Goal: Task Accomplishment & Management: Use online tool/utility

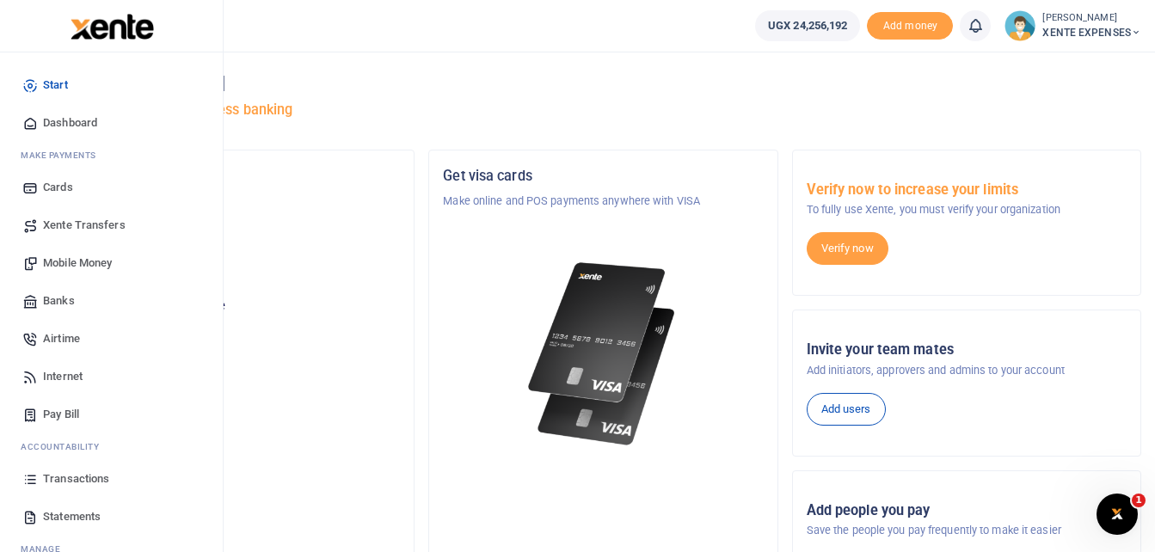
click at [65, 475] on span "Transactions" at bounding box center [76, 479] width 66 height 17
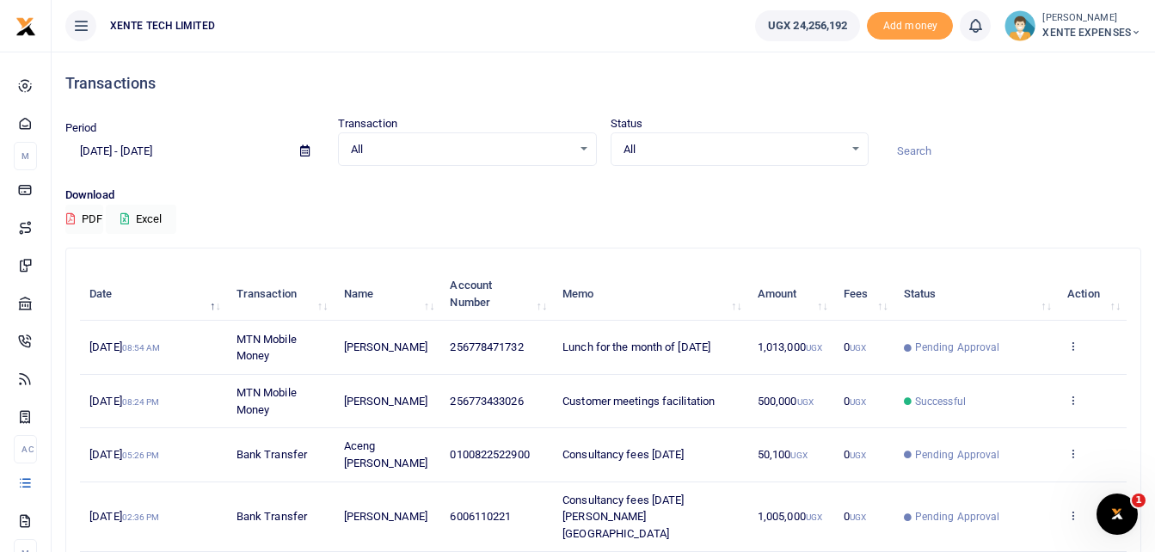
click at [926, 147] on input at bounding box center [1012, 151] width 259 height 29
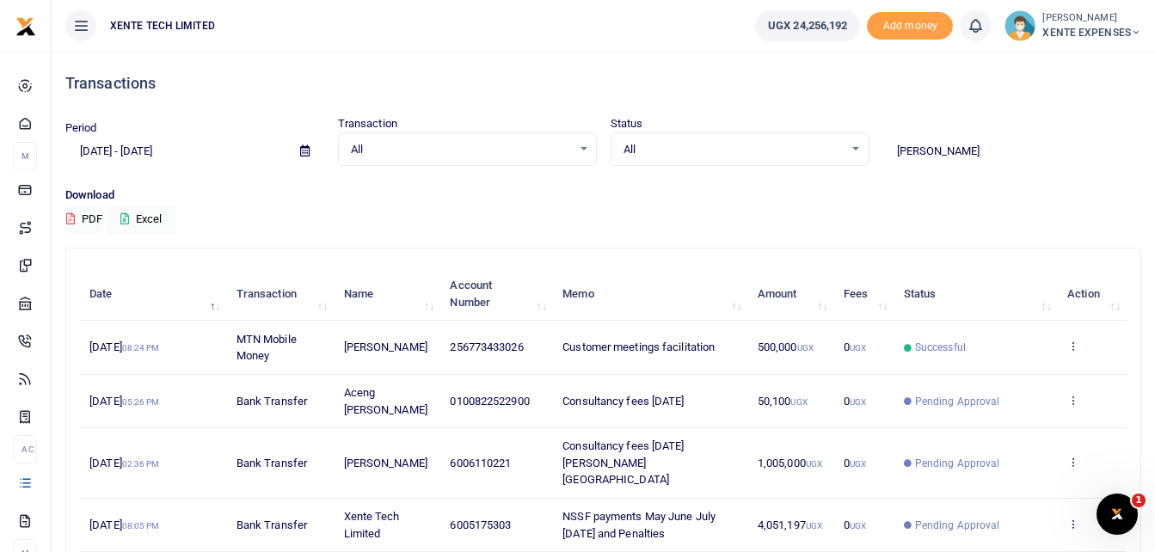
type input "Andrew"
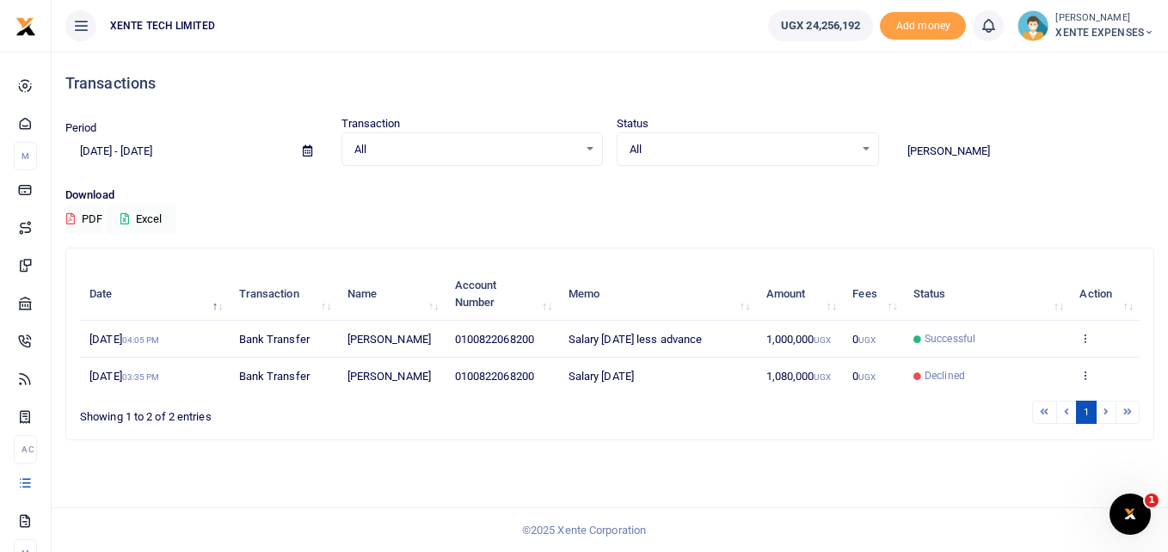
click at [307, 148] on icon at bounding box center [307, 150] width 9 height 11
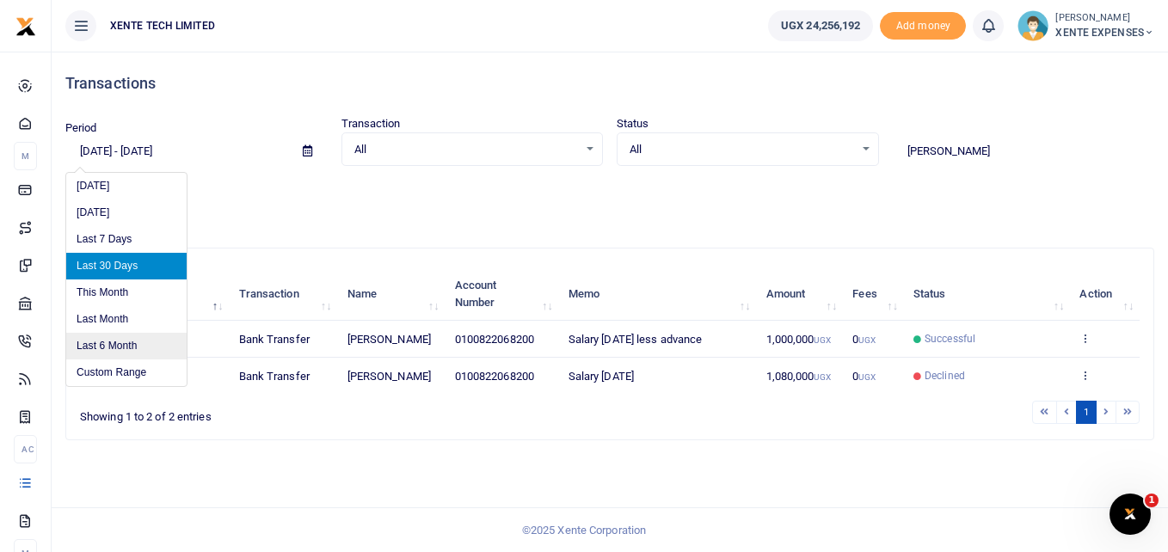
click at [154, 342] on li "Last 6 Month" at bounding box center [126, 346] width 120 height 27
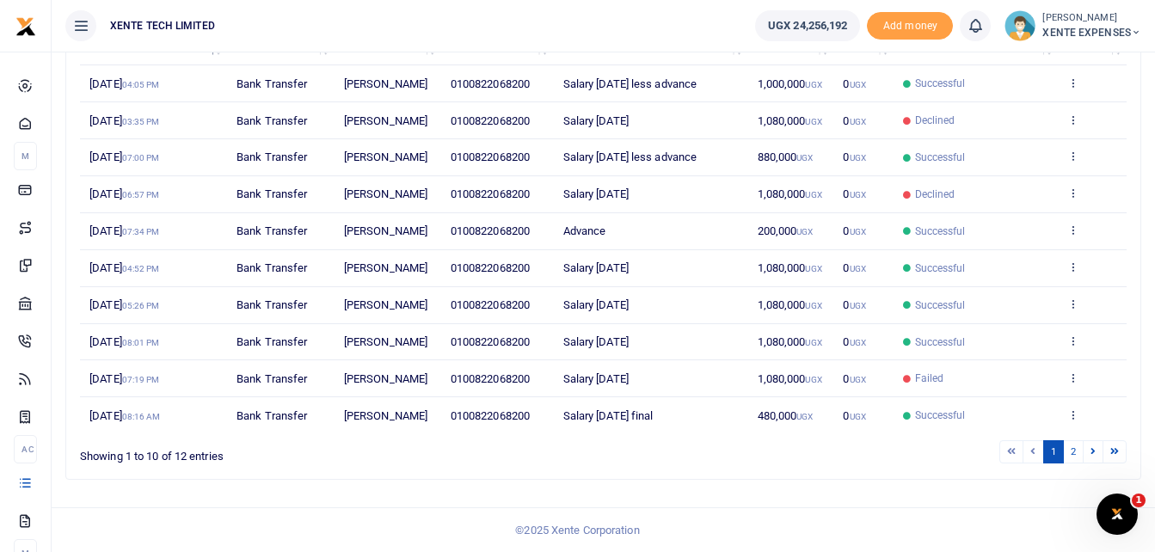
scroll to position [423, 0]
click at [1071, 454] on link "2" at bounding box center [1073, 452] width 21 height 23
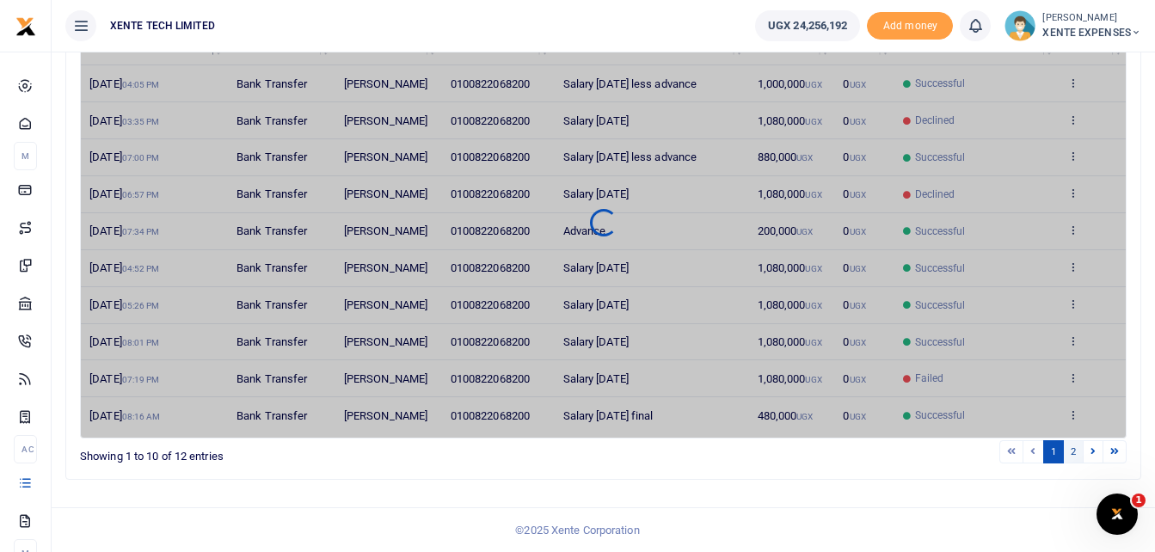
scroll to position [0, 0]
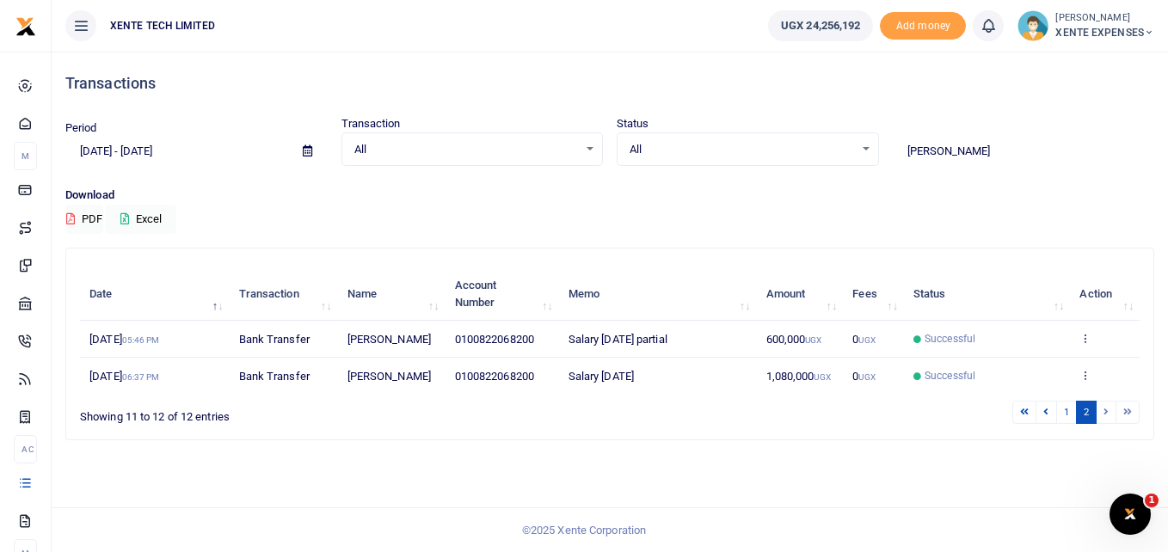
click at [318, 150] on span at bounding box center [307, 151] width 39 height 29
click at [308, 152] on icon at bounding box center [307, 150] width 9 height 11
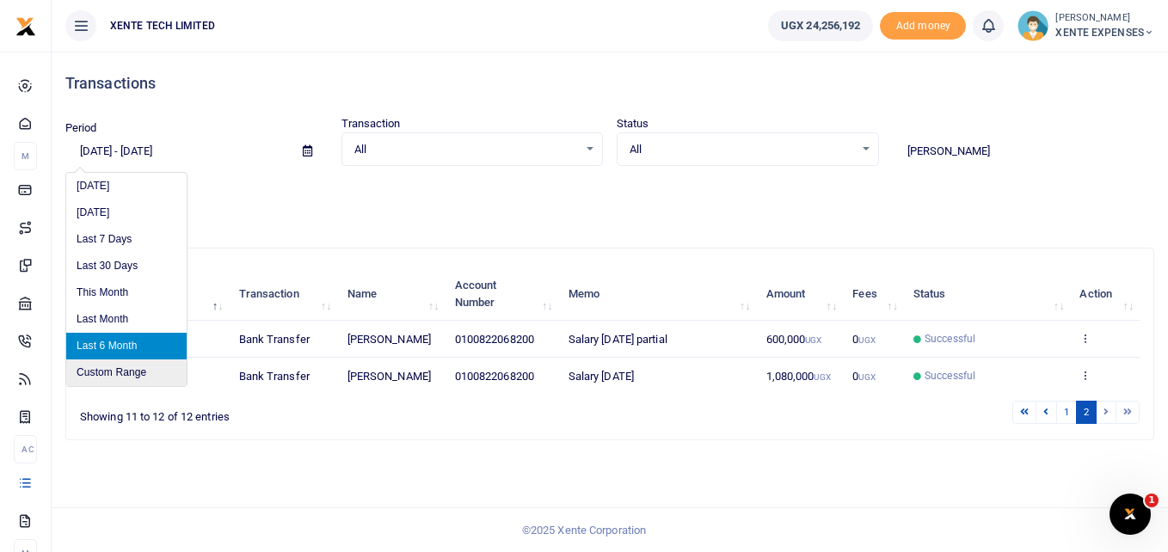
click at [90, 371] on li "Custom Range" at bounding box center [126, 373] width 120 height 27
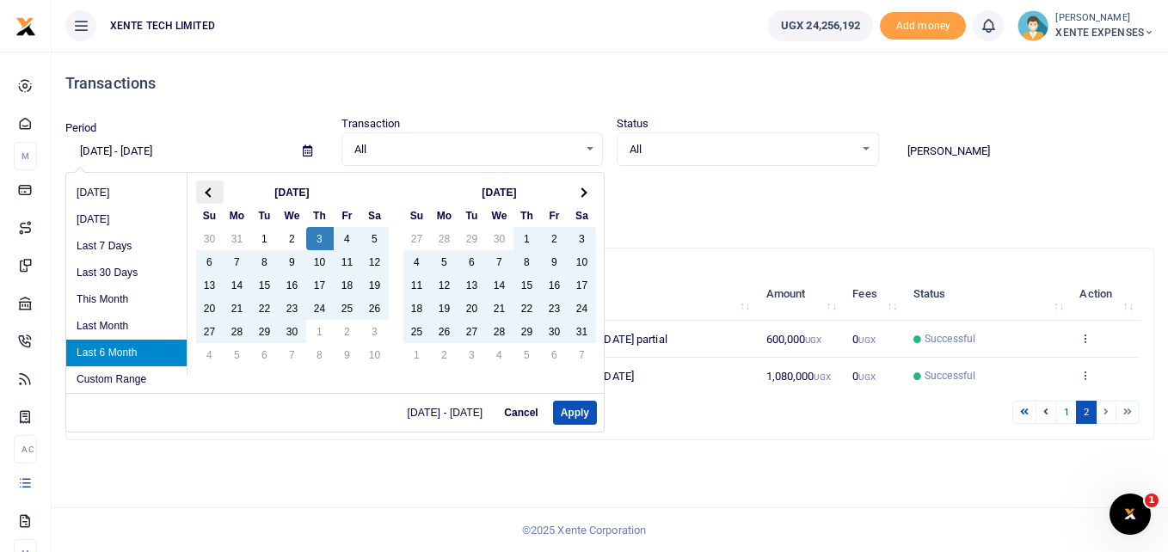
click at [207, 188] on th at bounding box center [210, 192] width 28 height 23
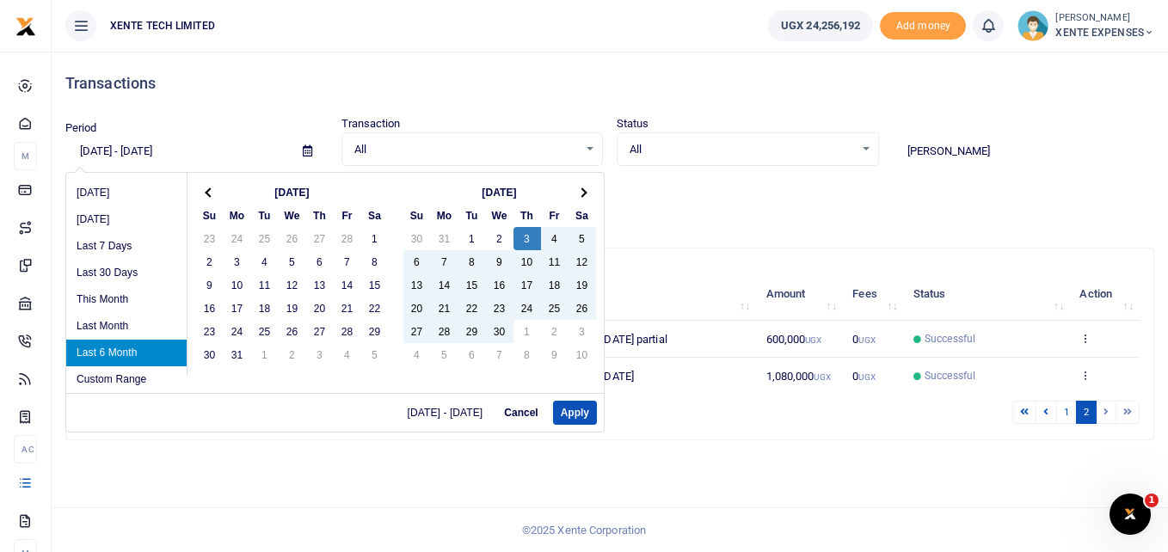
click at [207, 188] on th at bounding box center [210, 192] width 28 height 23
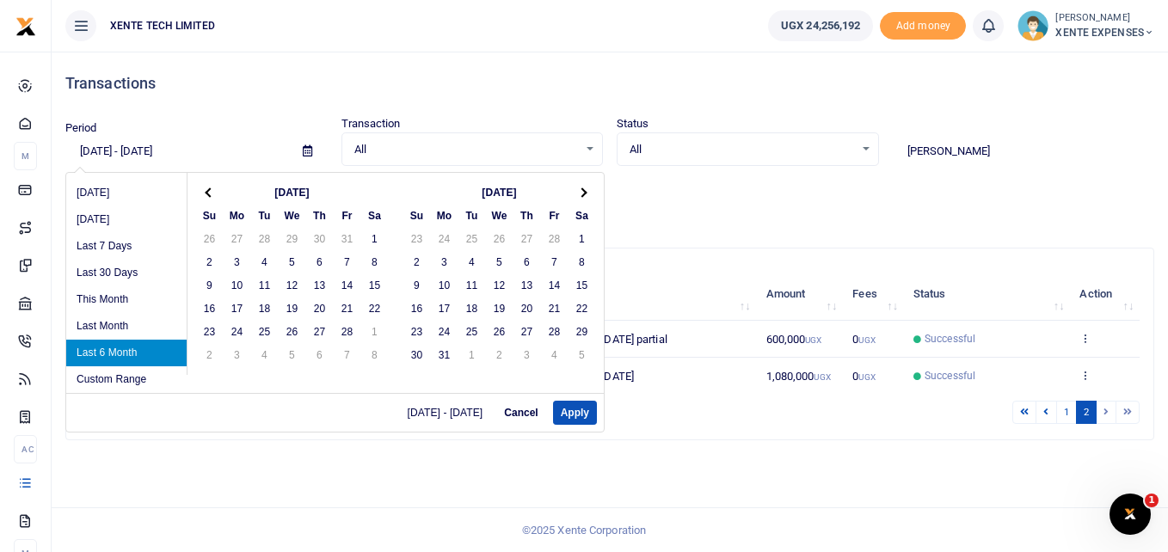
click at [207, 188] on th at bounding box center [210, 192] width 28 height 23
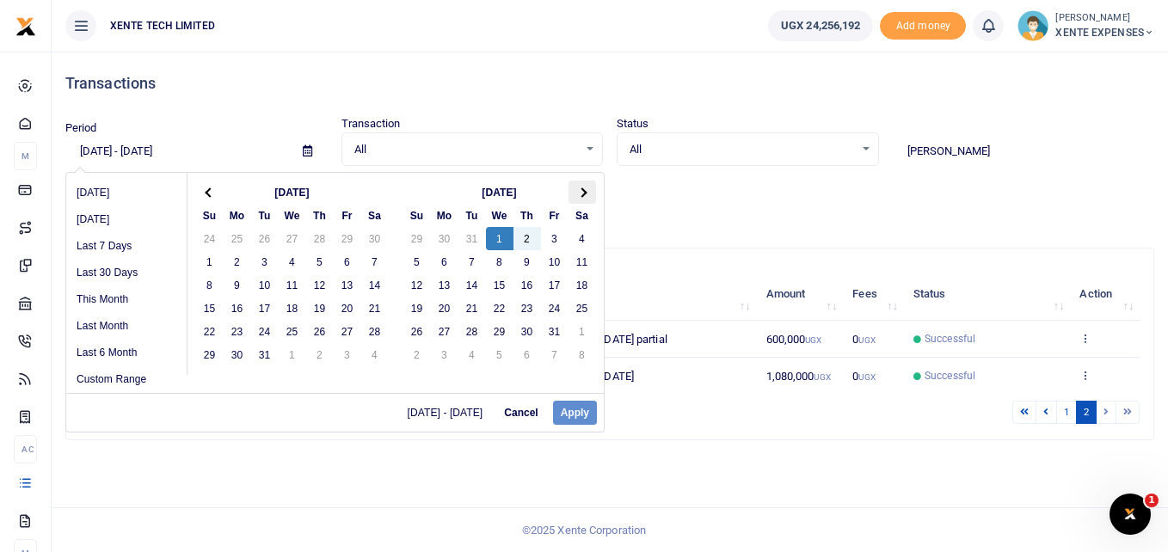
click at [589, 189] on th at bounding box center [583, 192] width 28 height 23
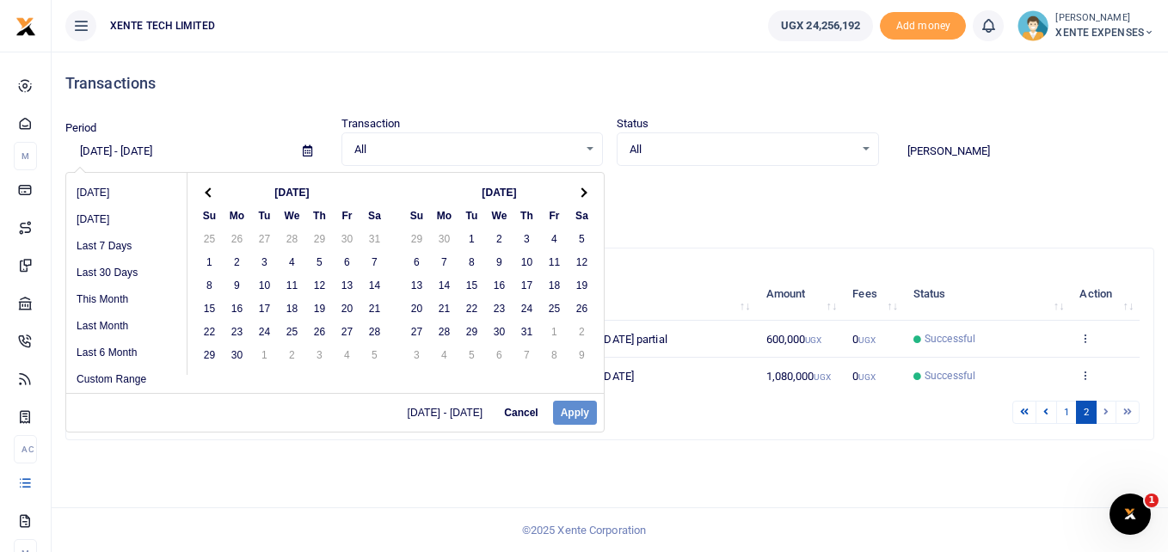
click at [589, 189] on th at bounding box center [583, 192] width 28 height 23
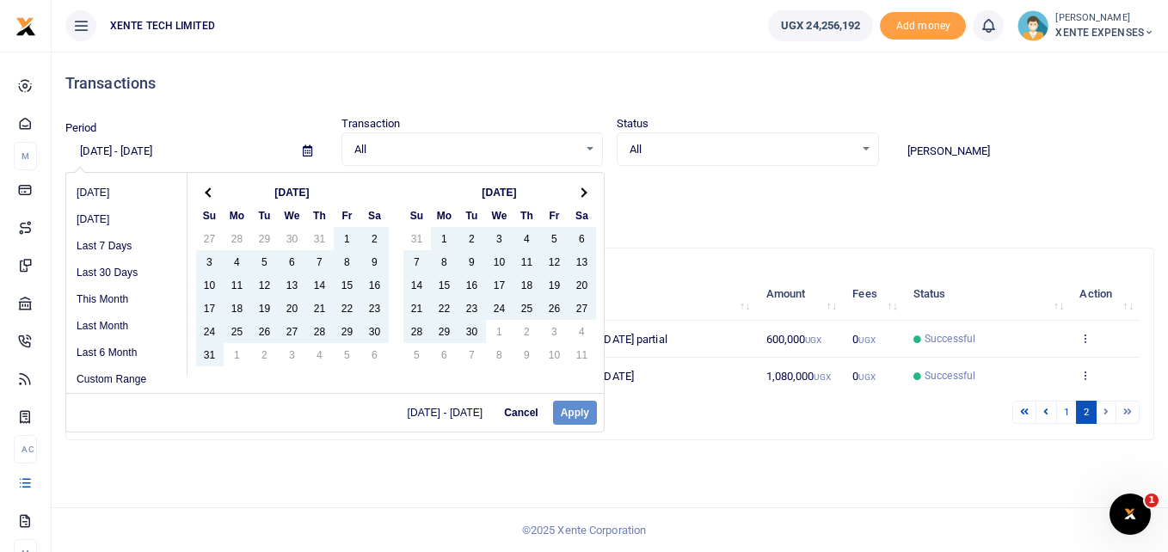
click at [430, 427] on div "04/03/2025 - 10/03/2025 Cancel Apply" at bounding box center [335, 412] width 538 height 39
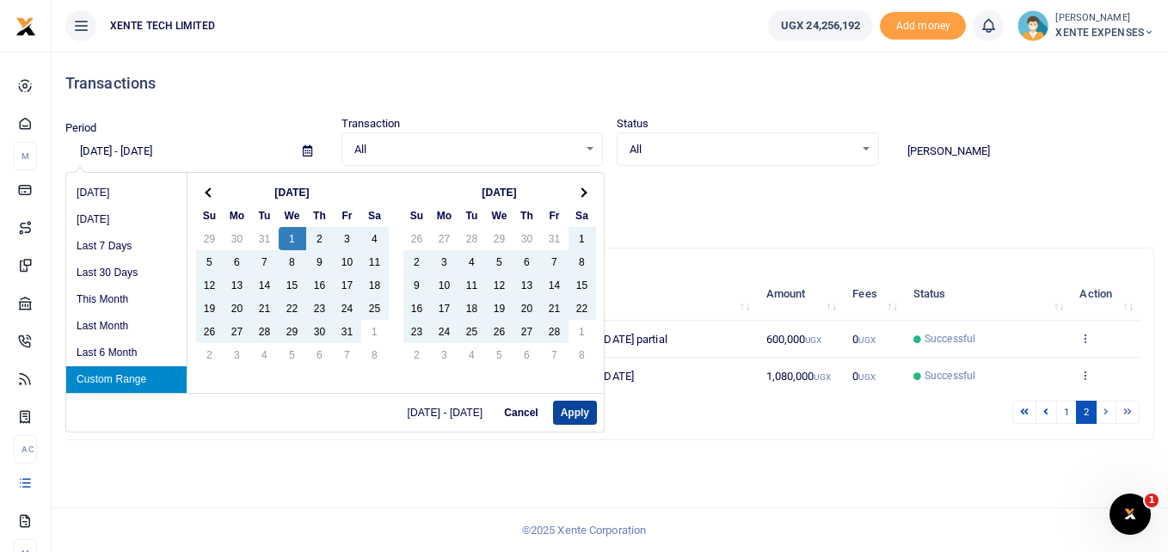
click at [582, 413] on button "Apply" at bounding box center [575, 413] width 44 height 24
type input "01/01/2025 - 09/30/2025"
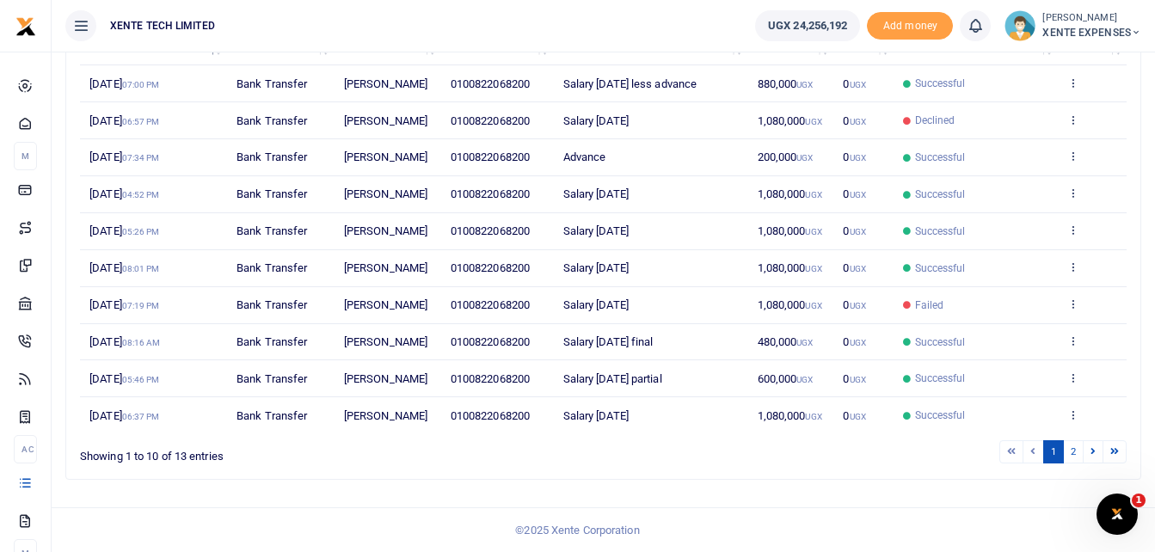
scroll to position [423, 0]
click at [1070, 449] on link "2" at bounding box center [1073, 452] width 21 height 23
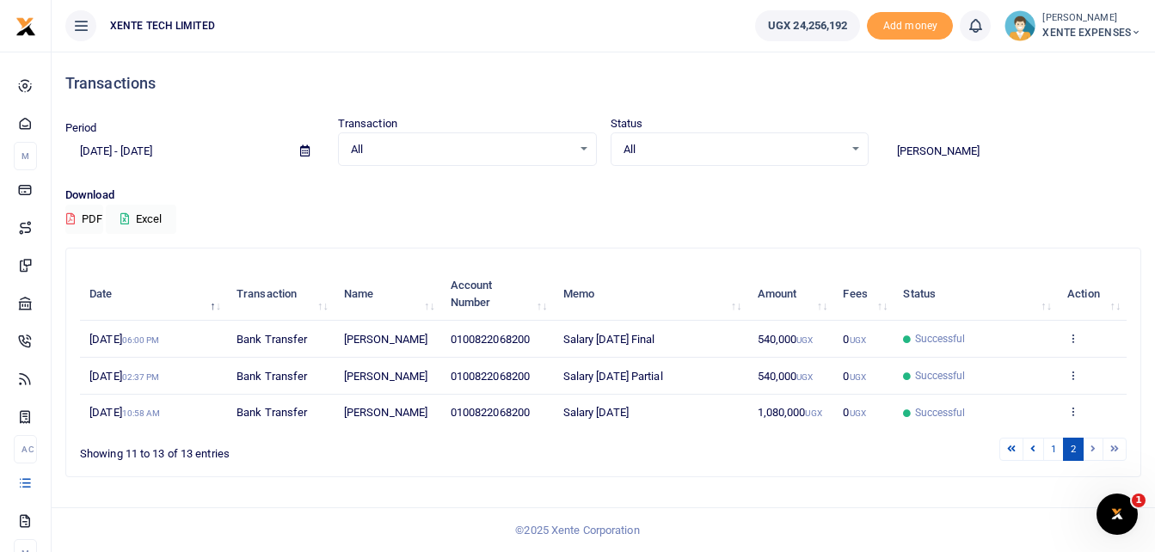
scroll to position [48, 0]
click at [582, 140] on div "All Select an option..." at bounding box center [467, 149] width 257 height 19
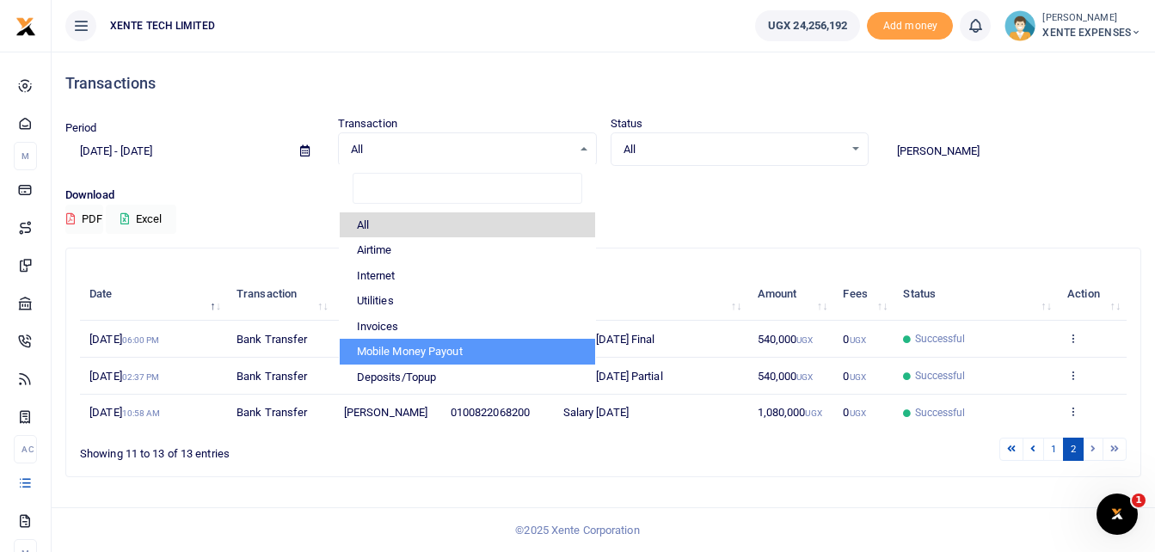
click at [458, 339] on li "Mobile Money Payout" at bounding box center [468, 352] width 256 height 26
select select "PAYOUT"
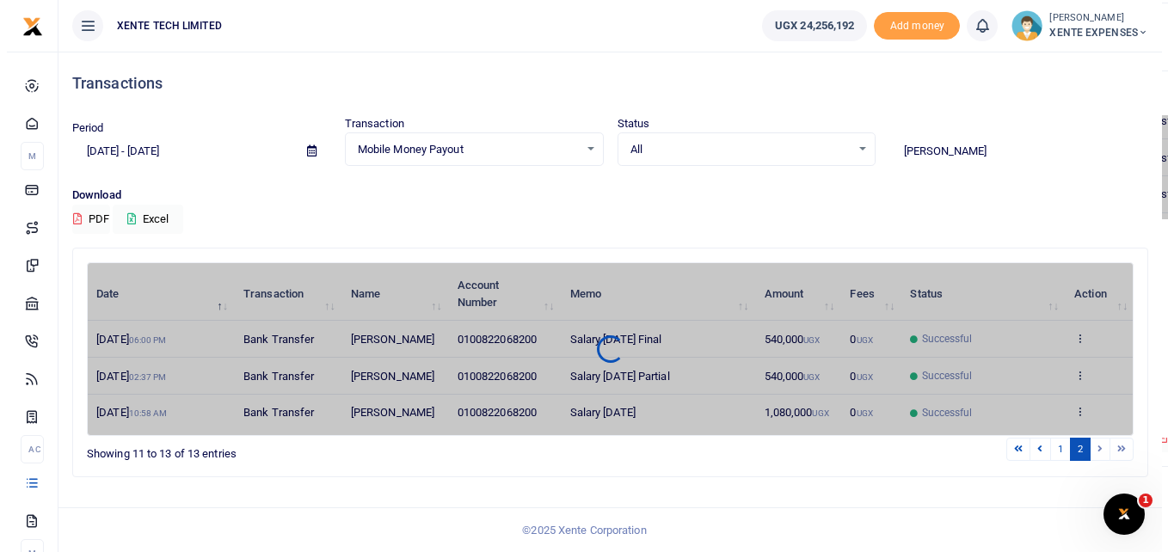
scroll to position [0, 0]
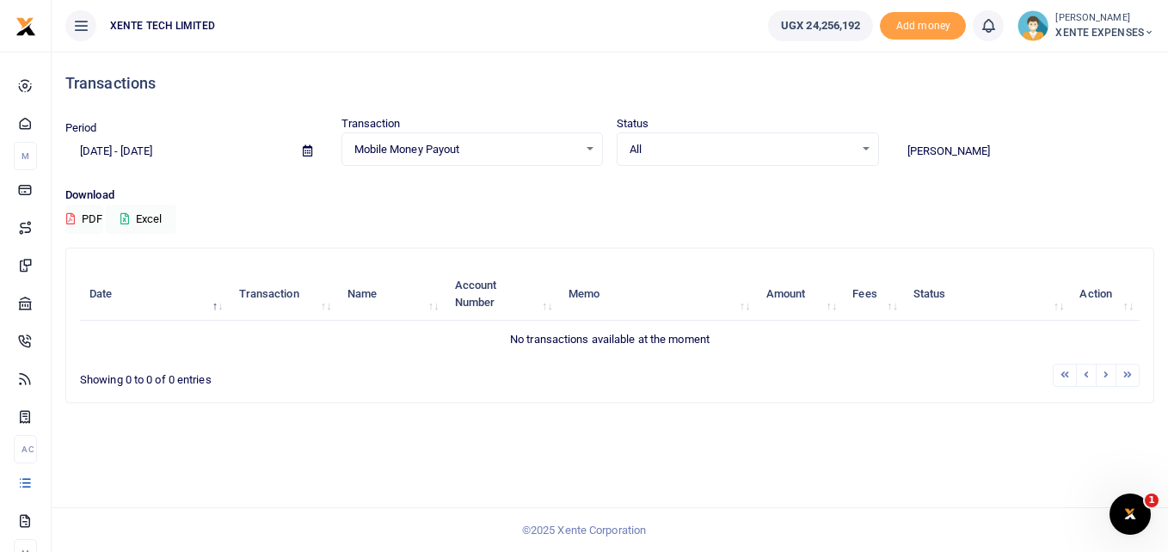
click at [308, 146] on icon at bounding box center [307, 150] width 9 height 11
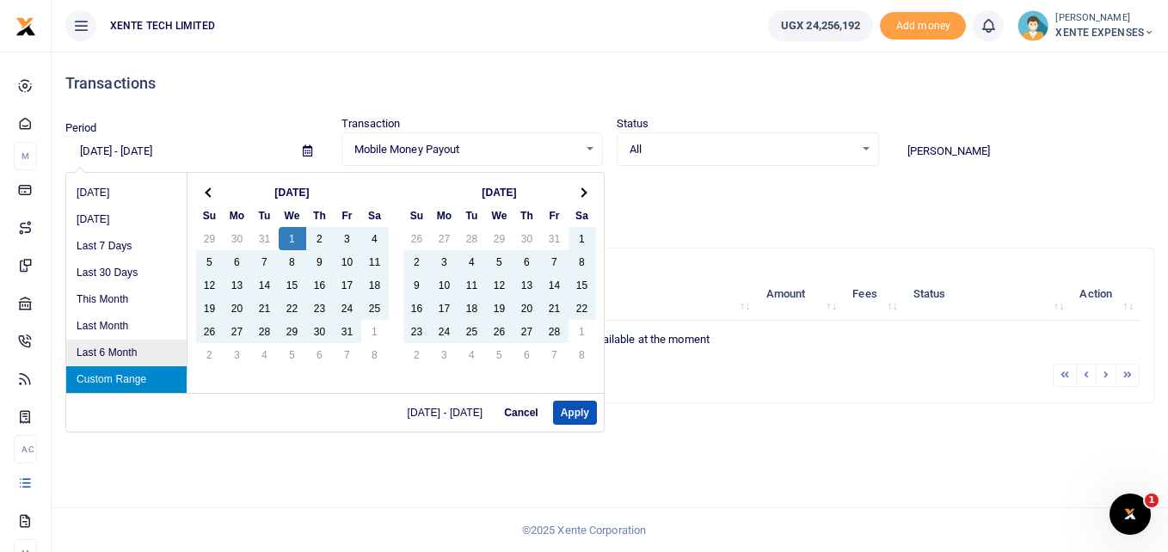
click at [132, 357] on li "Last 6 Month" at bounding box center [126, 353] width 120 height 27
type input "04/03/2025 - 10/03/2025"
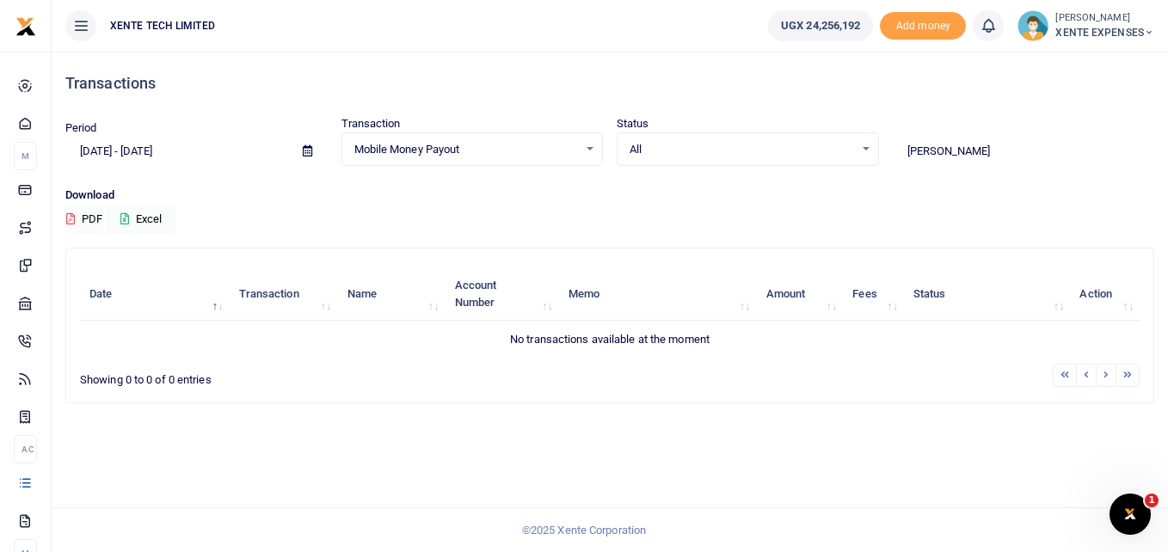
click at [582, 150] on div "Mobile Money Payout Select an option..." at bounding box center [472, 149] width 261 height 19
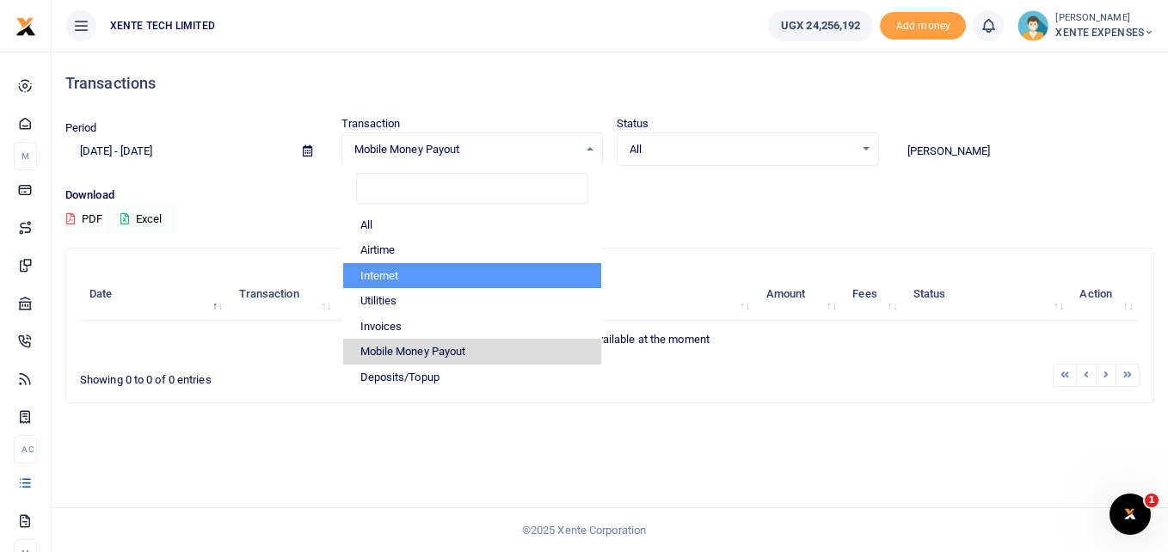
click at [396, 276] on li "Internet" at bounding box center [472, 276] width 259 height 26
select select "INTERNET"
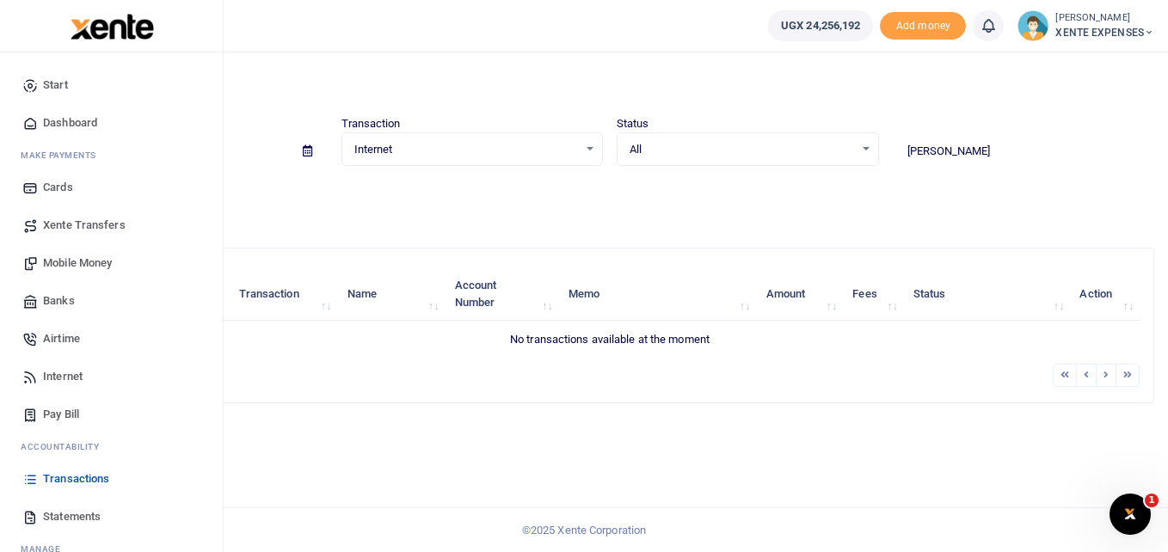
click at [67, 481] on span "Transactions" at bounding box center [76, 479] width 66 height 17
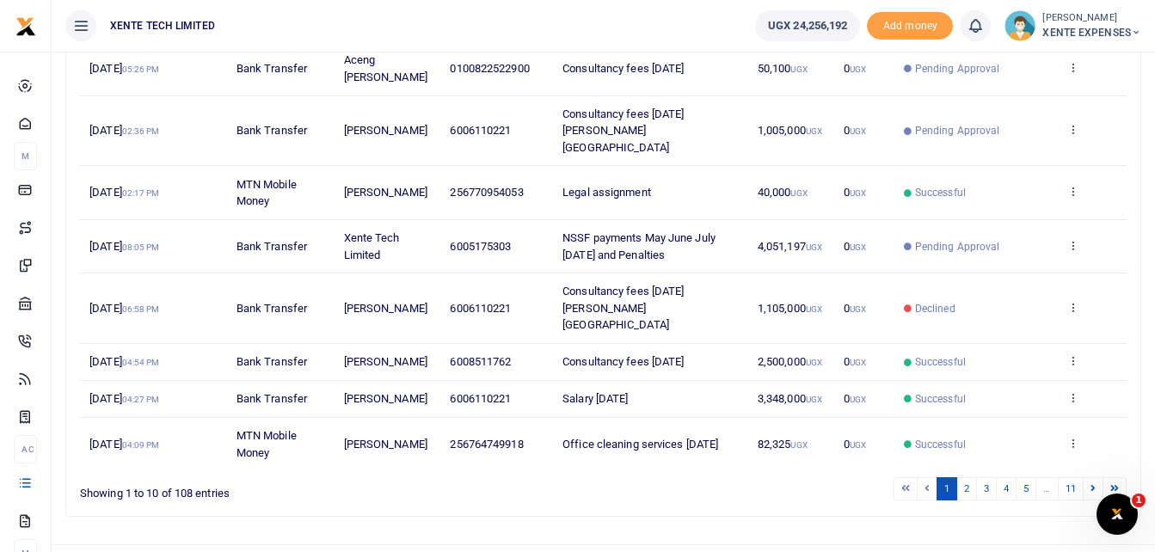
scroll to position [390, 0]
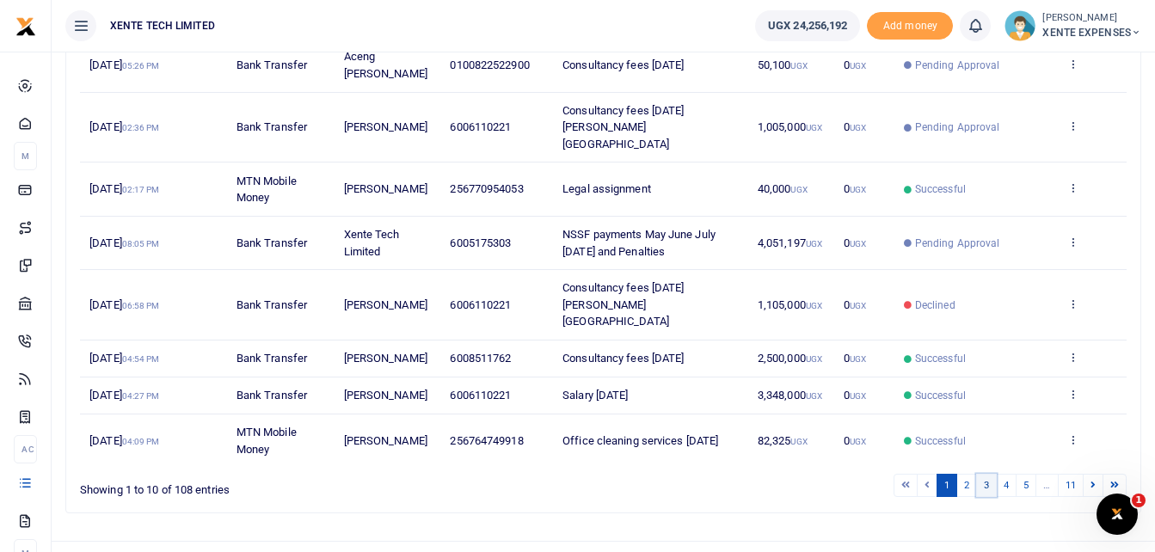
click at [986, 474] on link "3" at bounding box center [987, 485] width 21 height 23
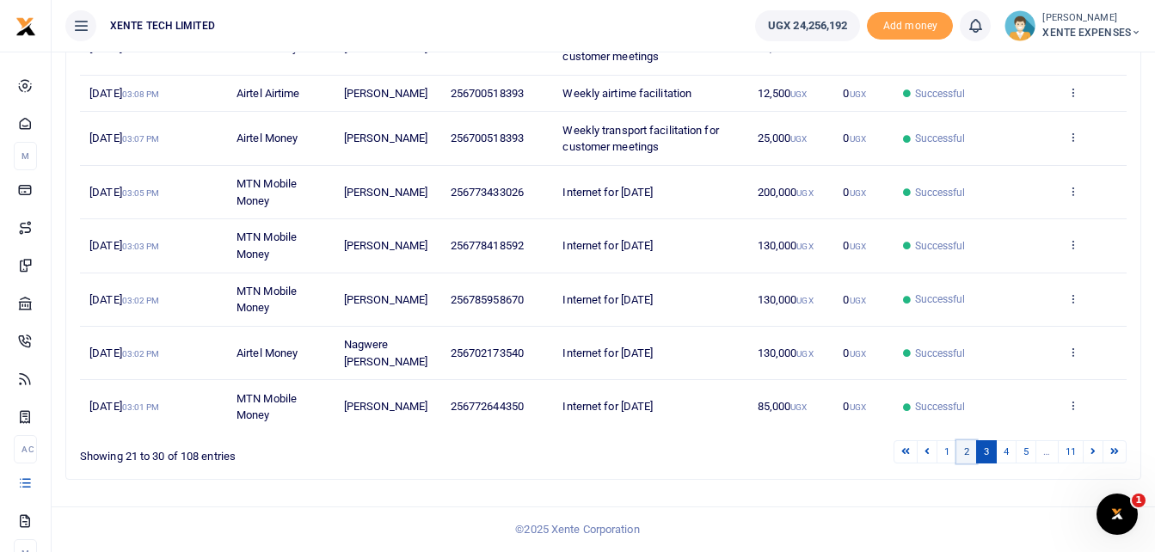
drag, startPoint x: 1168, startPoint y: 409, endPoint x: 965, endPoint y: 459, distance: 208.5
click at [965, 459] on link "2" at bounding box center [967, 452] width 21 height 23
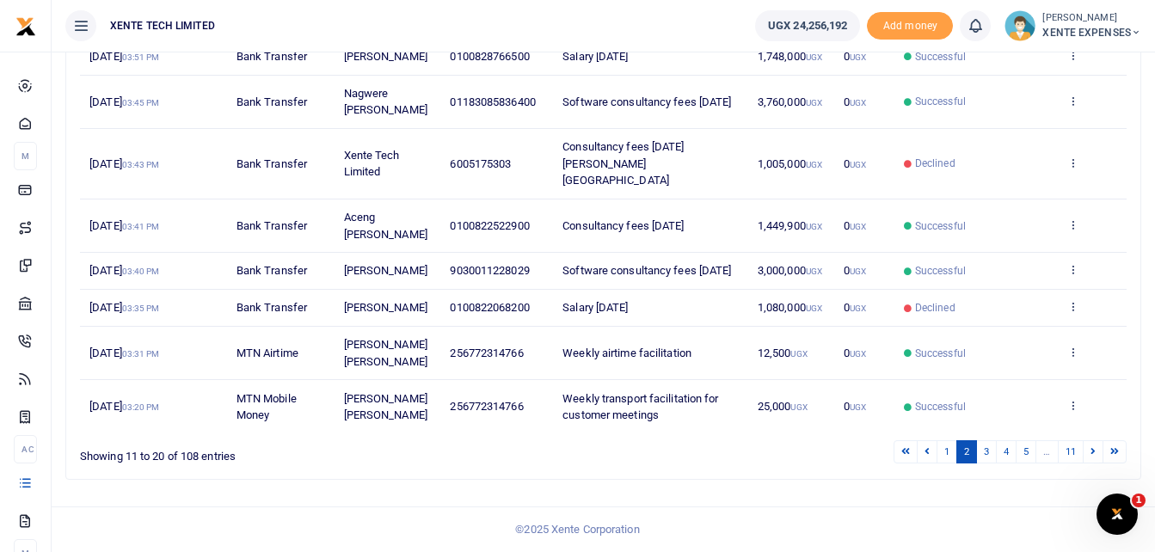
scroll to position [441, 0]
click at [1002, 453] on link "4" at bounding box center [1006, 452] width 21 height 23
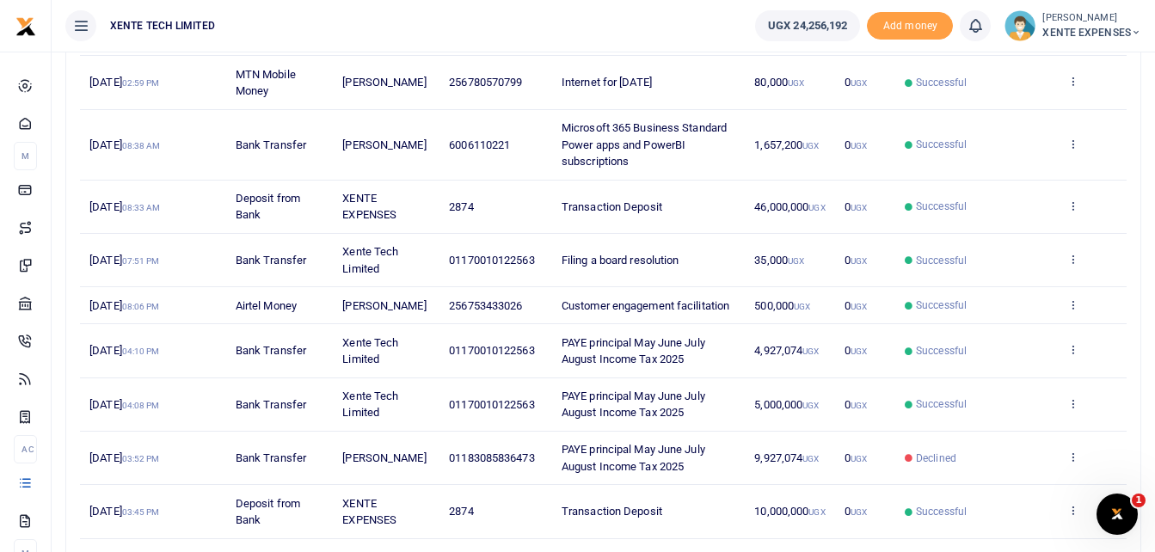
scroll to position [187, 0]
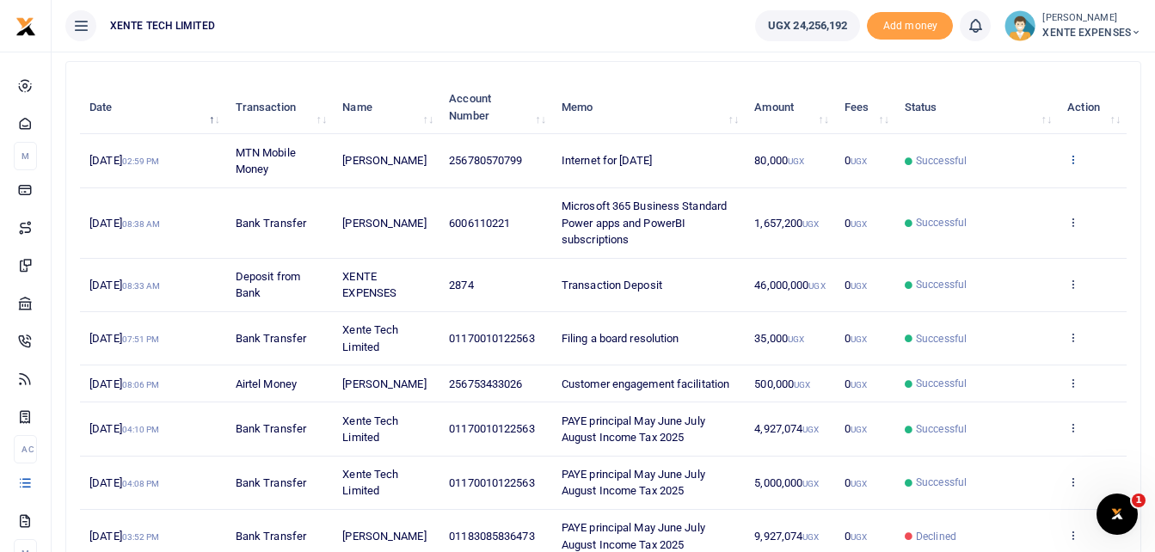
click at [1074, 157] on icon at bounding box center [1073, 159] width 11 height 12
click at [989, 229] on link "Send again" at bounding box center [1010, 227] width 136 height 24
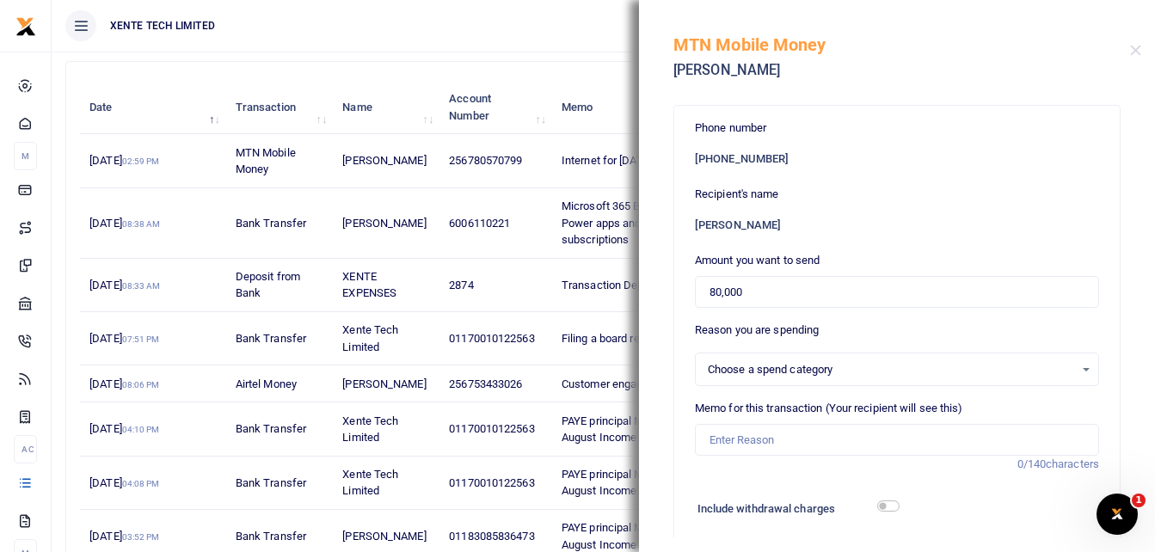
select select "12"
click at [720, 292] on input "80,000" at bounding box center [897, 292] width 404 height 33
type input "55,000"
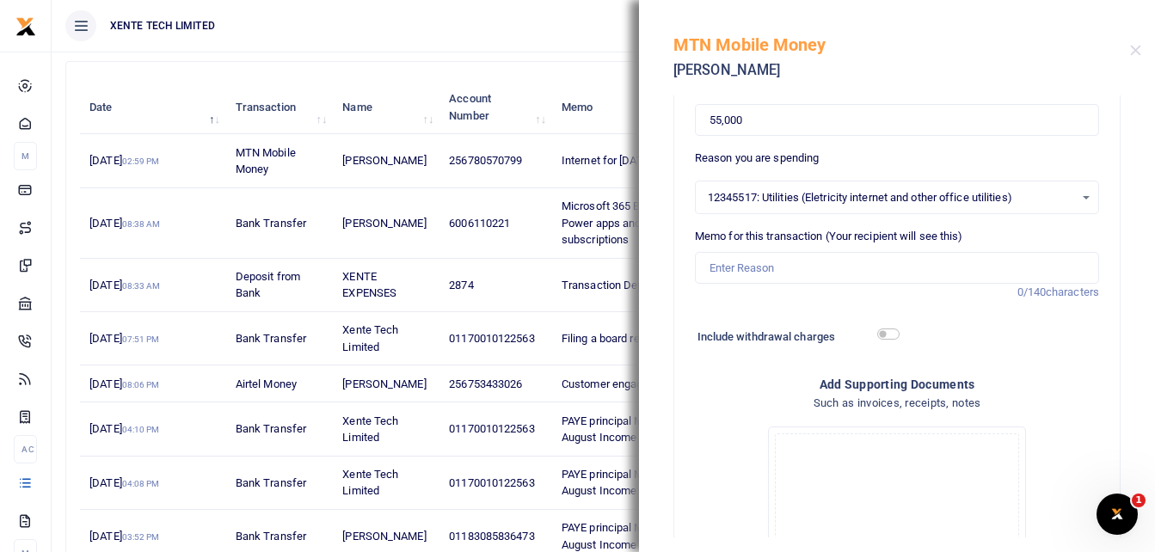
scroll to position [176, 0]
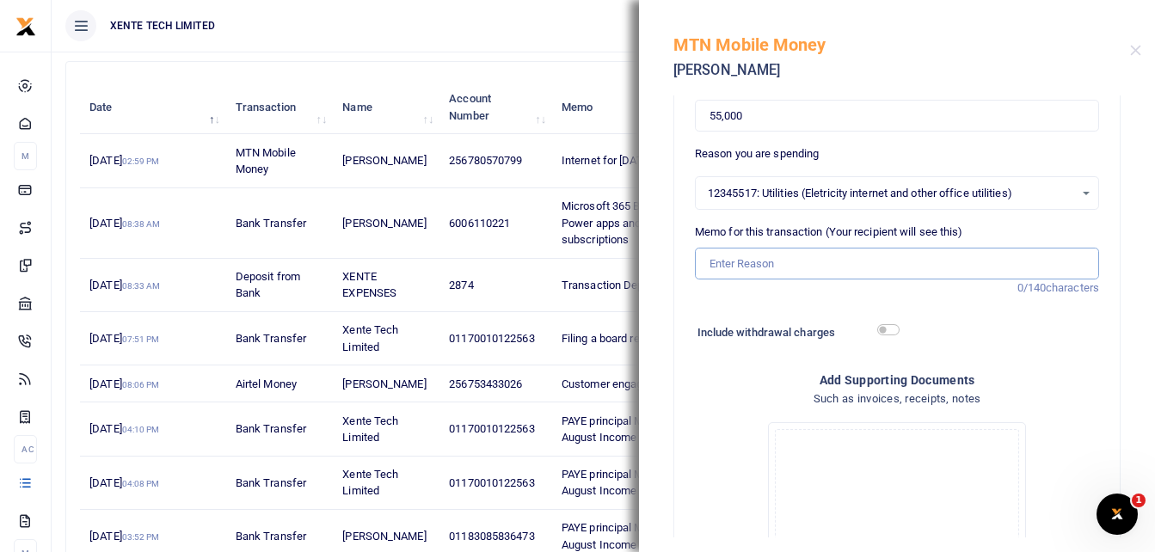
click at [766, 267] on input "Memo for this transaction (Your recipient will see this)" at bounding box center [897, 264] width 404 height 33
type input "Transport facilitation"
click at [1072, 193] on div "12345517: Utilities (Eletricity internet and other office utilities) Select an …" at bounding box center [897, 193] width 403 height 19
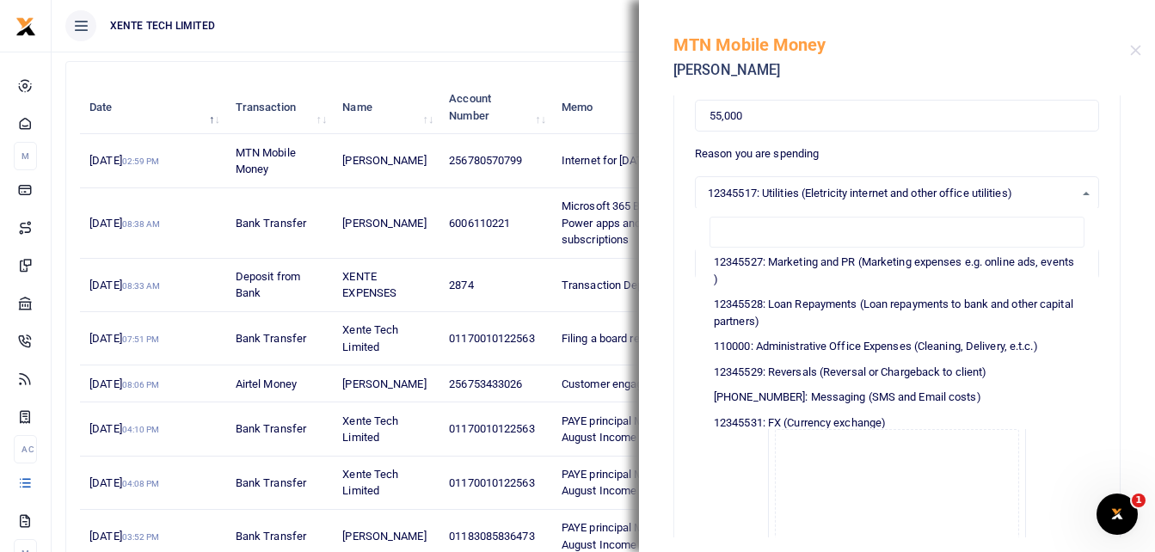
scroll to position [348, 0]
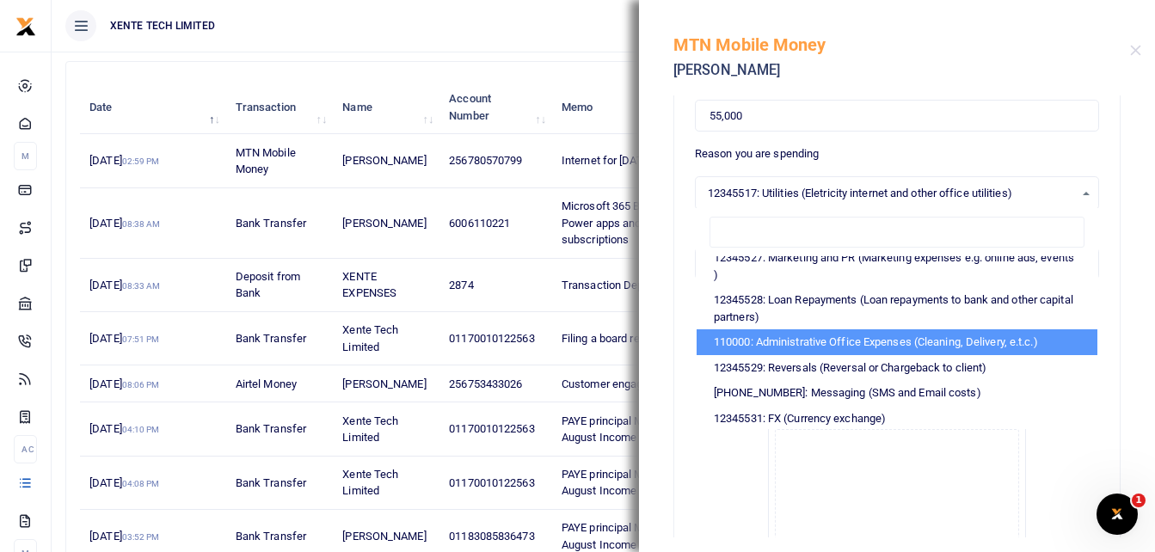
click at [989, 355] on li "110000: Administrative Office Expenses (Cleaning, Delivery, e.t.c.)" at bounding box center [897, 343] width 401 height 26
select select "21"
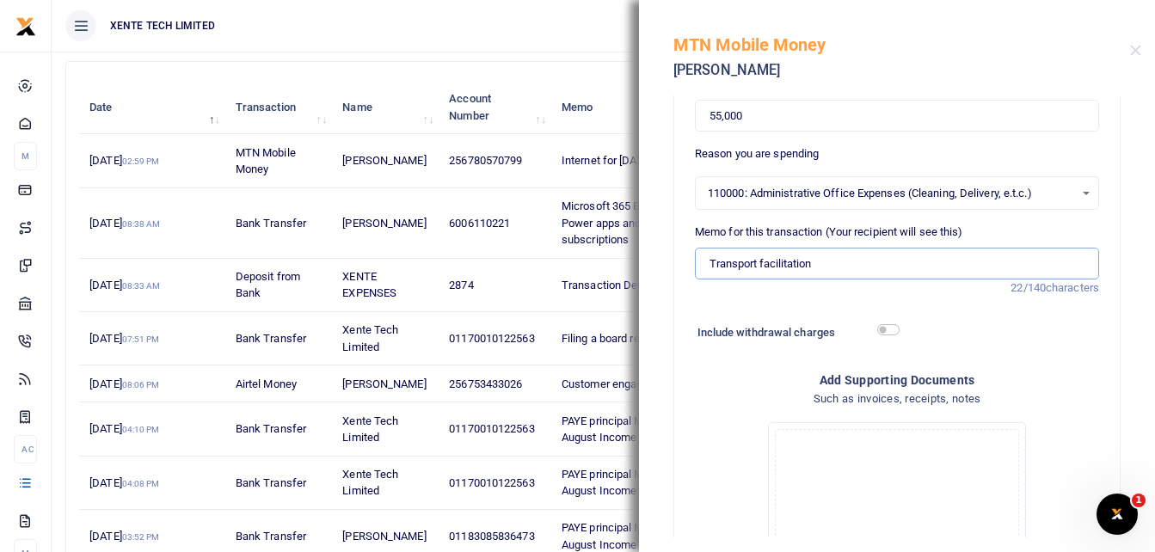
click at [713, 267] on input "Transport facilitation" at bounding box center [897, 264] width 404 height 33
click at [712, 267] on input "Transport facilitation" at bounding box center [897, 264] width 404 height 33
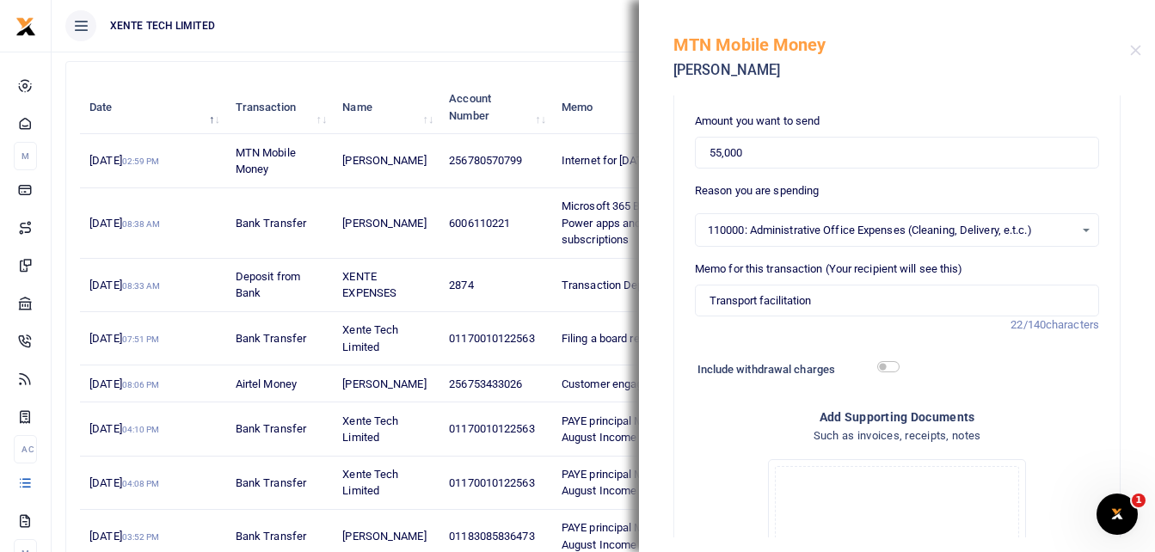
scroll to position [143, 0]
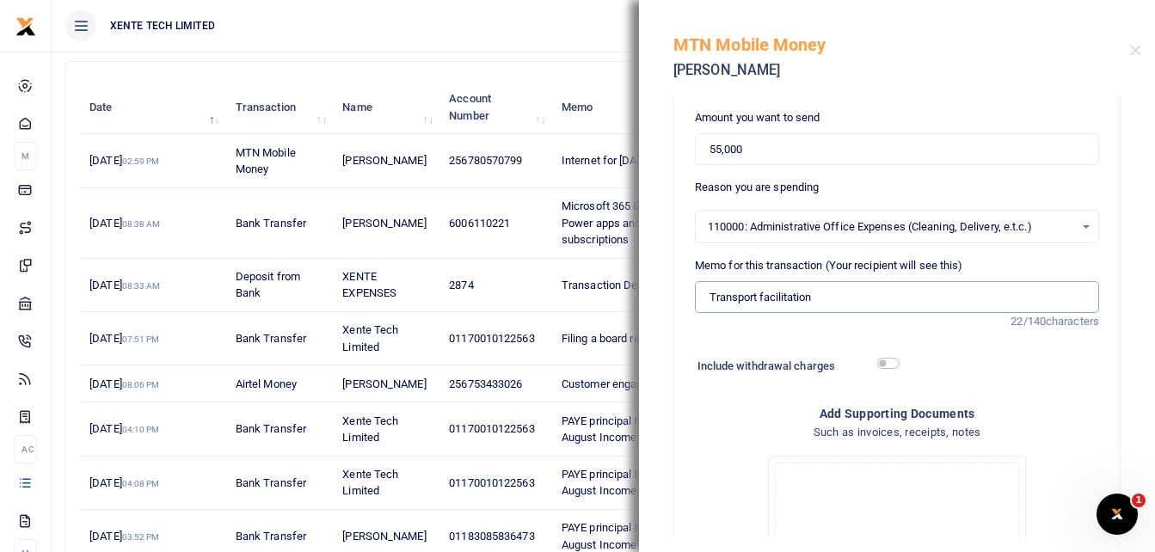
click at [708, 296] on input "Transport facilitation" at bounding box center [897, 297] width 404 height 33
type input "Document printing and transport facilitation"
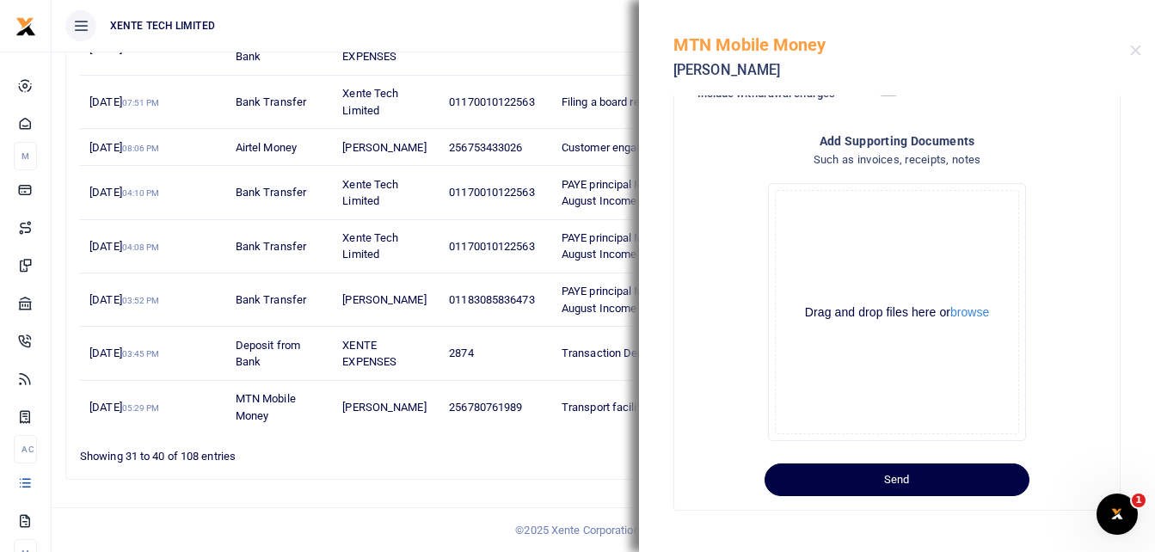
scroll to position [441, 0]
click at [967, 489] on button "Send" at bounding box center [897, 480] width 265 height 33
